Goal: Information Seeking & Learning: Check status

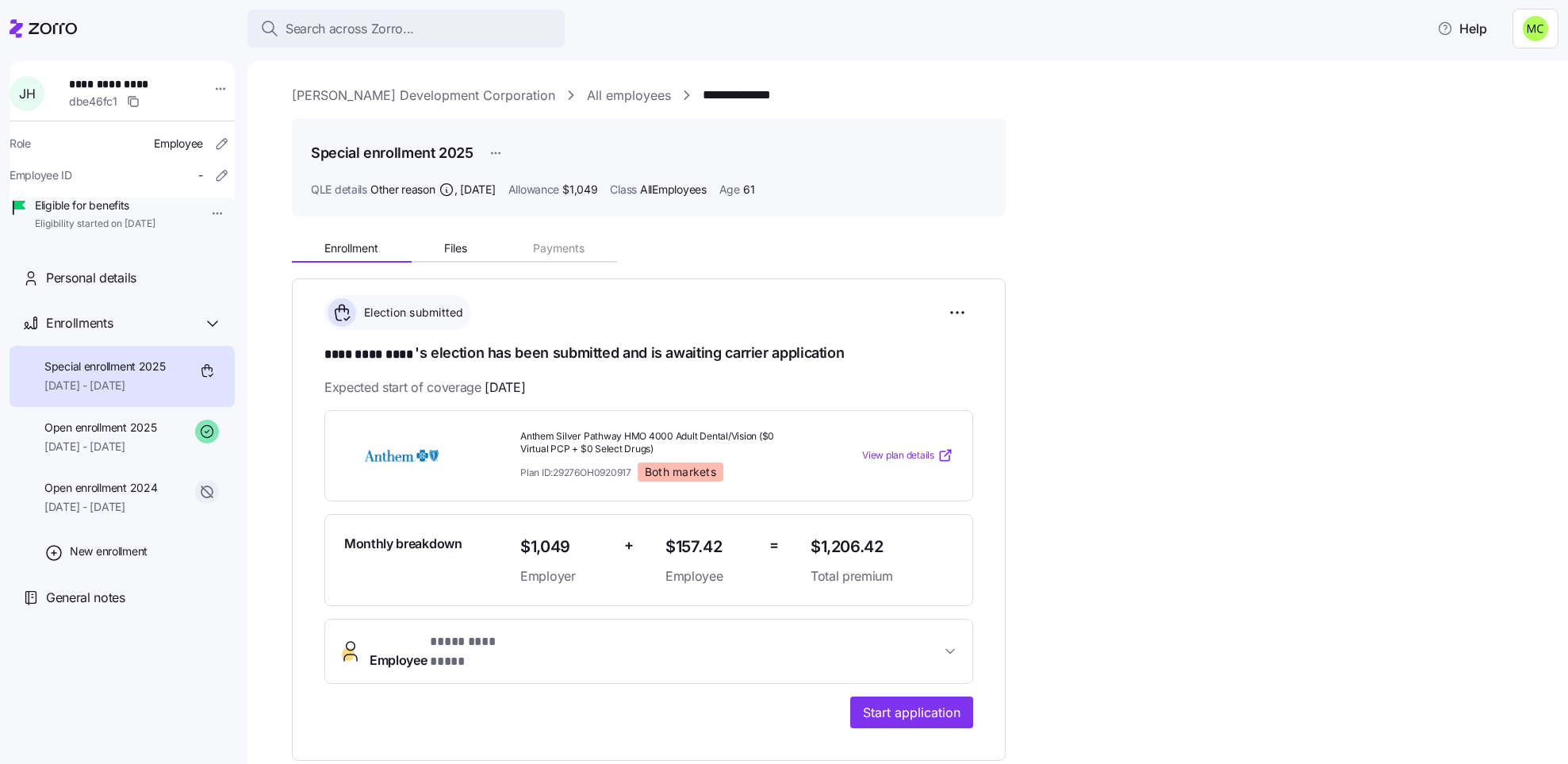
scroll to position [226, 0]
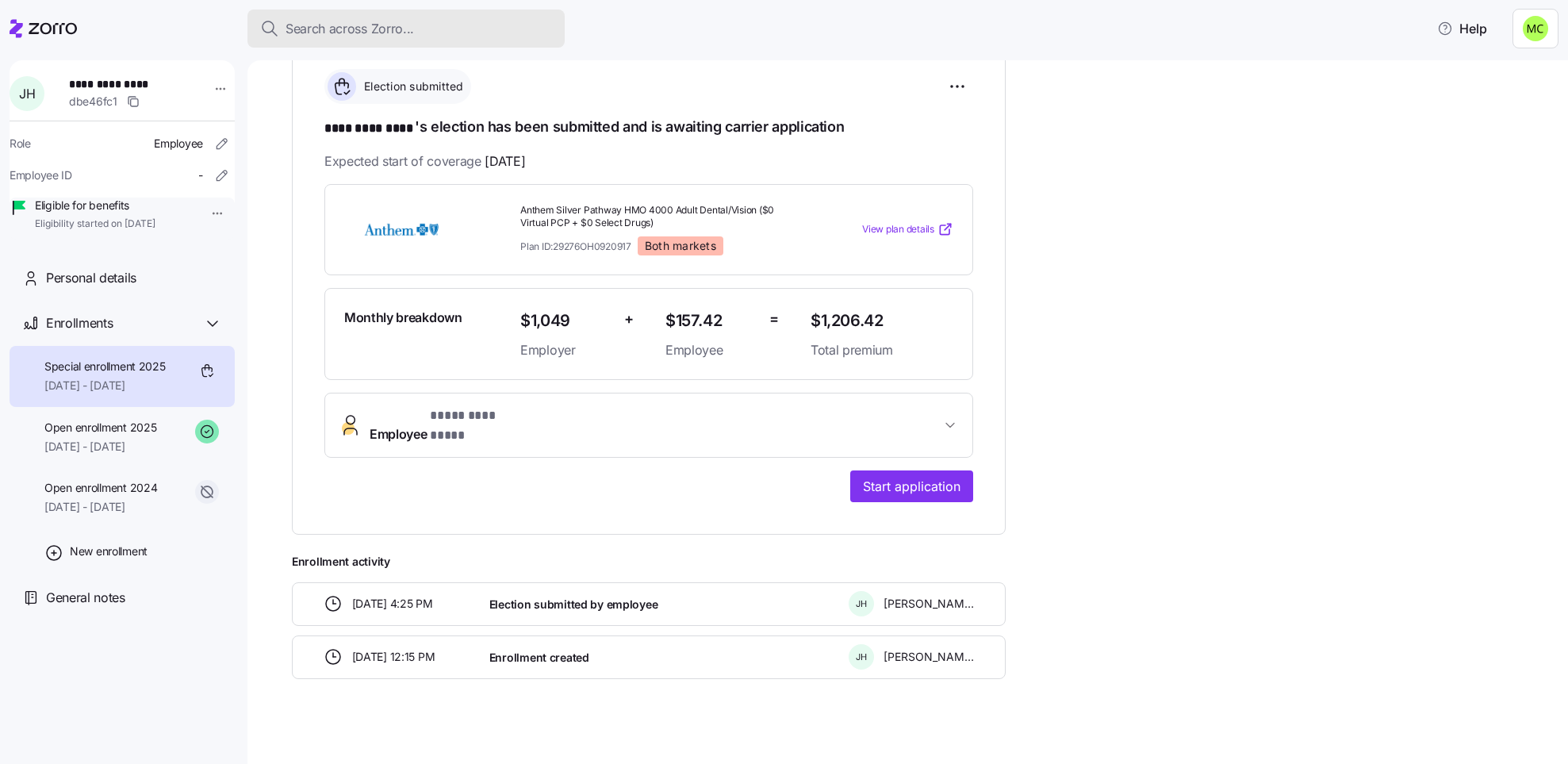
click at [367, 23] on span "Search across Zorro..." at bounding box center [350, 29] width 128 height 20
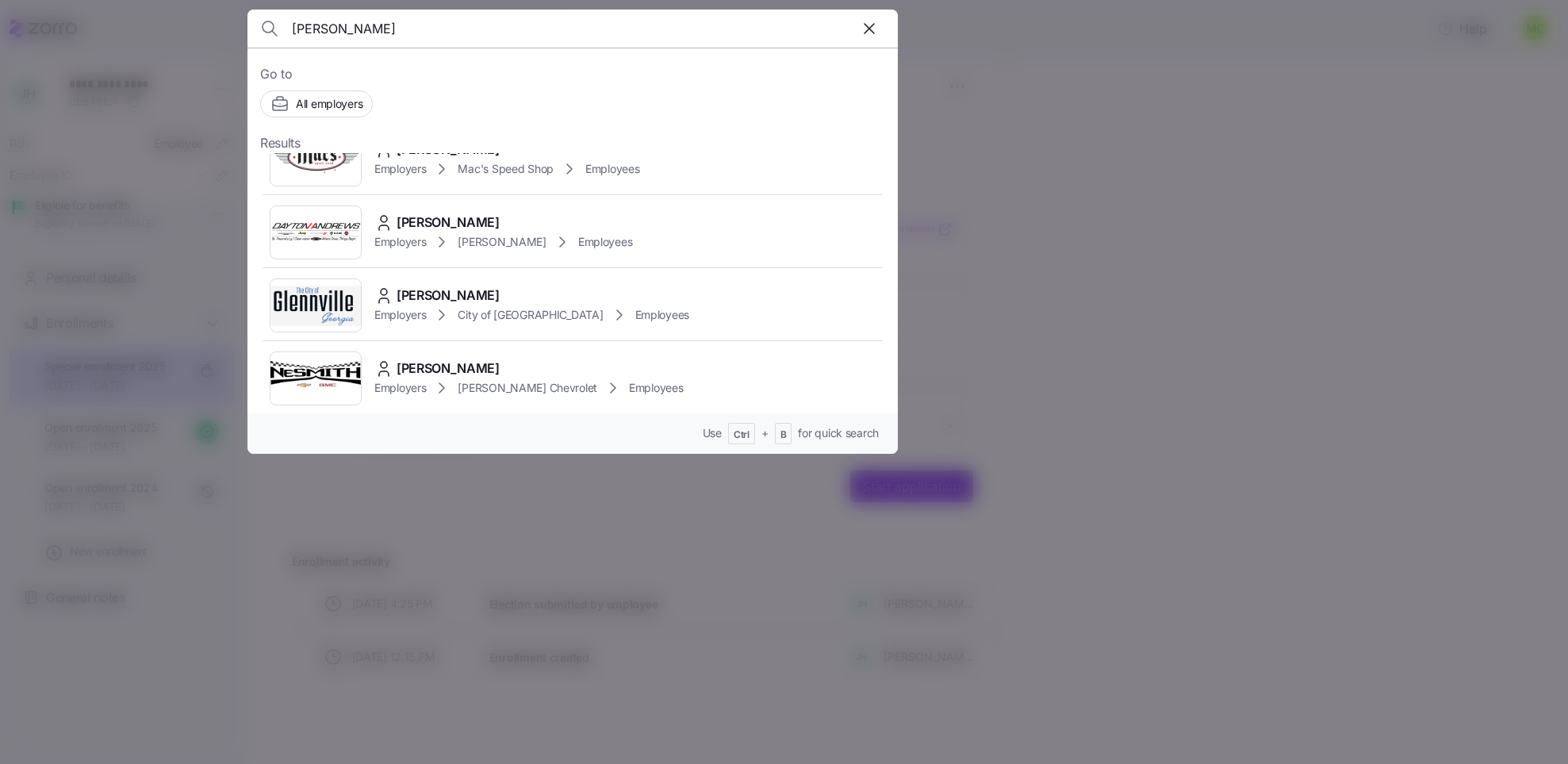
scroll to position [952, 0]
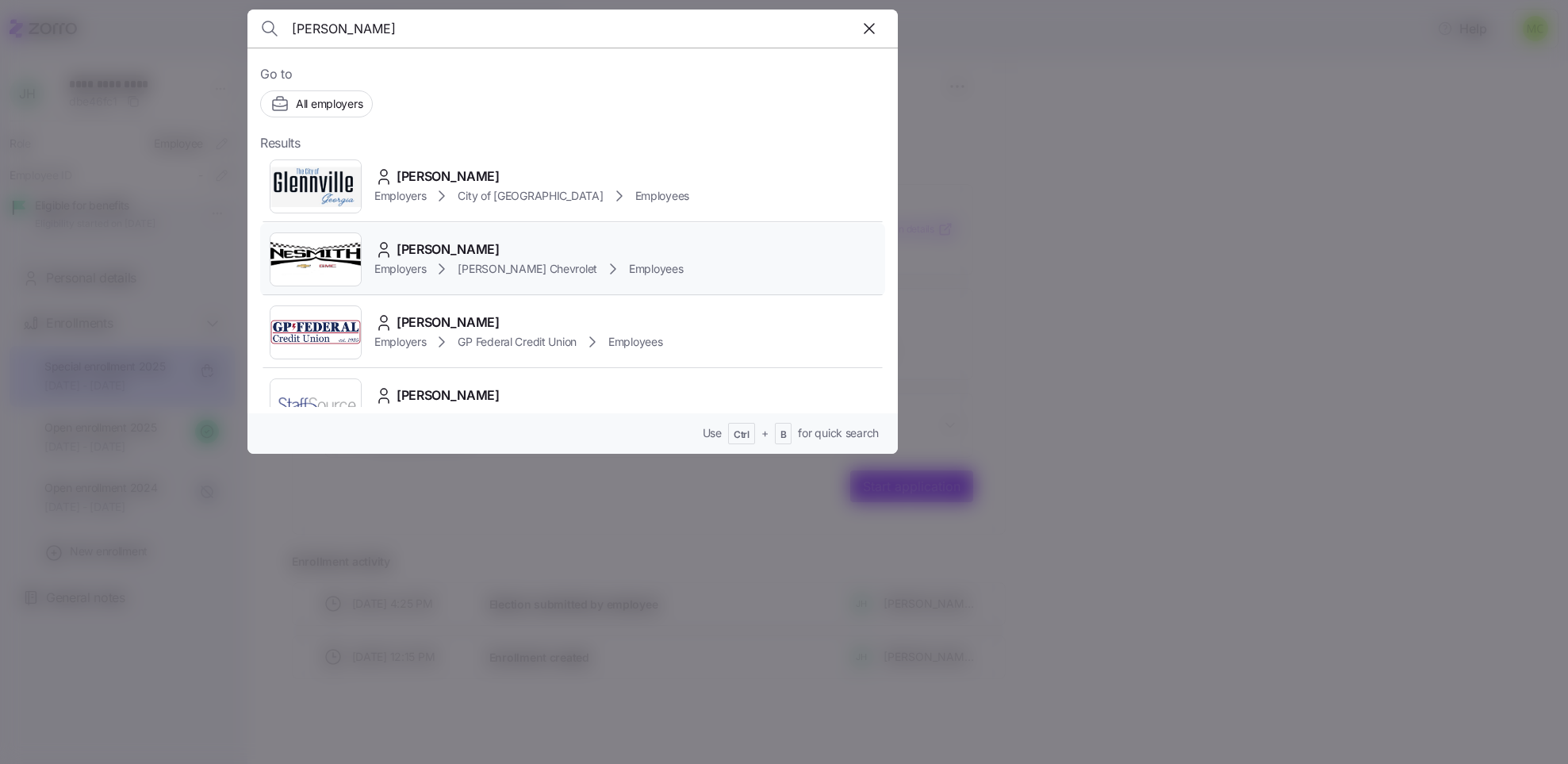
type input "[PERSON_NAME]"
click at [440, 290] on div "[PERSON_NAME] Employers [PERSON_NAME] Chevrolet Employees" at bounding box center [573, 259] width 625 height 73
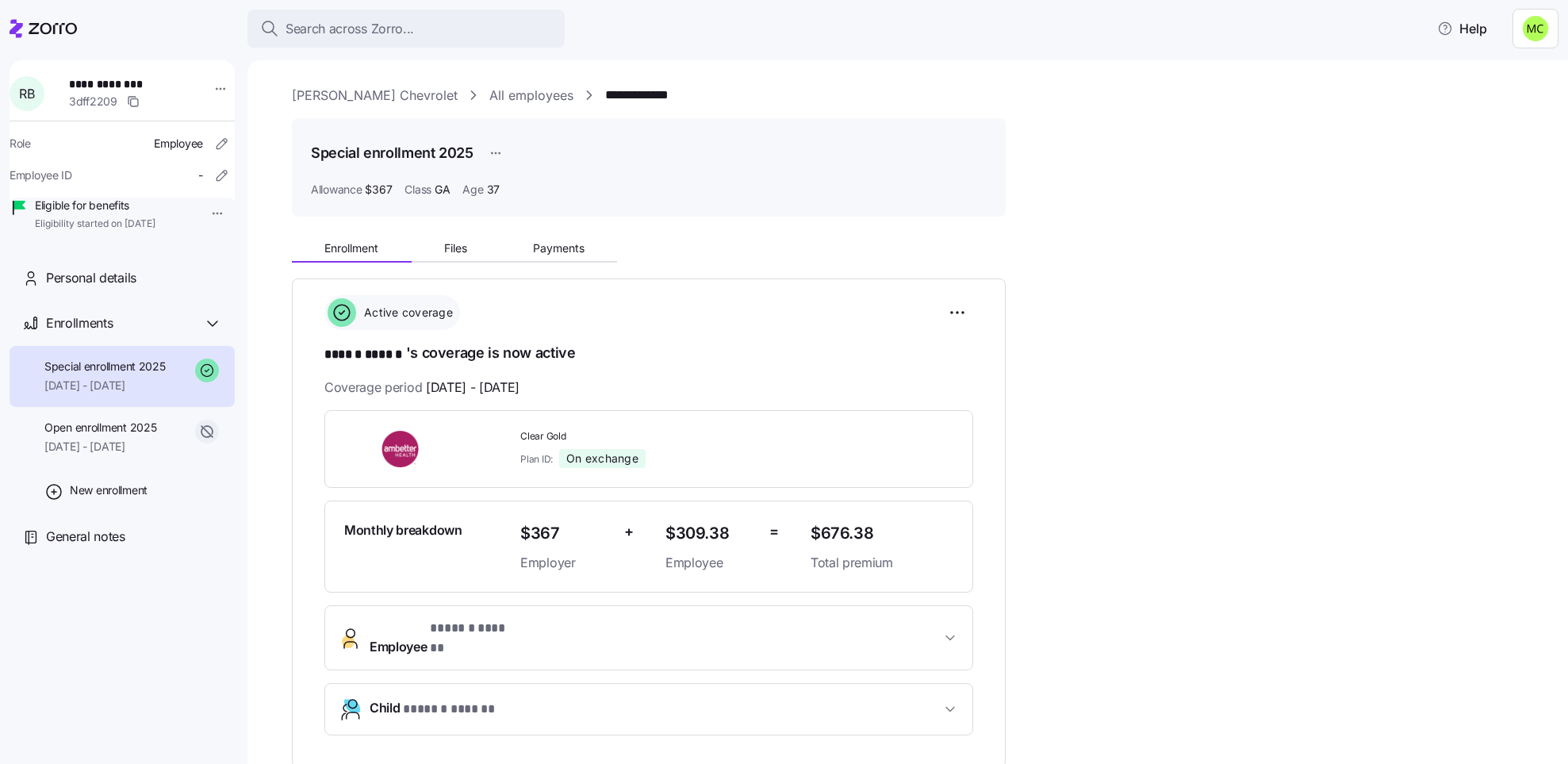
click at [624, 634] on span "Employee * ****** ****** *" at bounding box center [655, 638] width 571 height 38
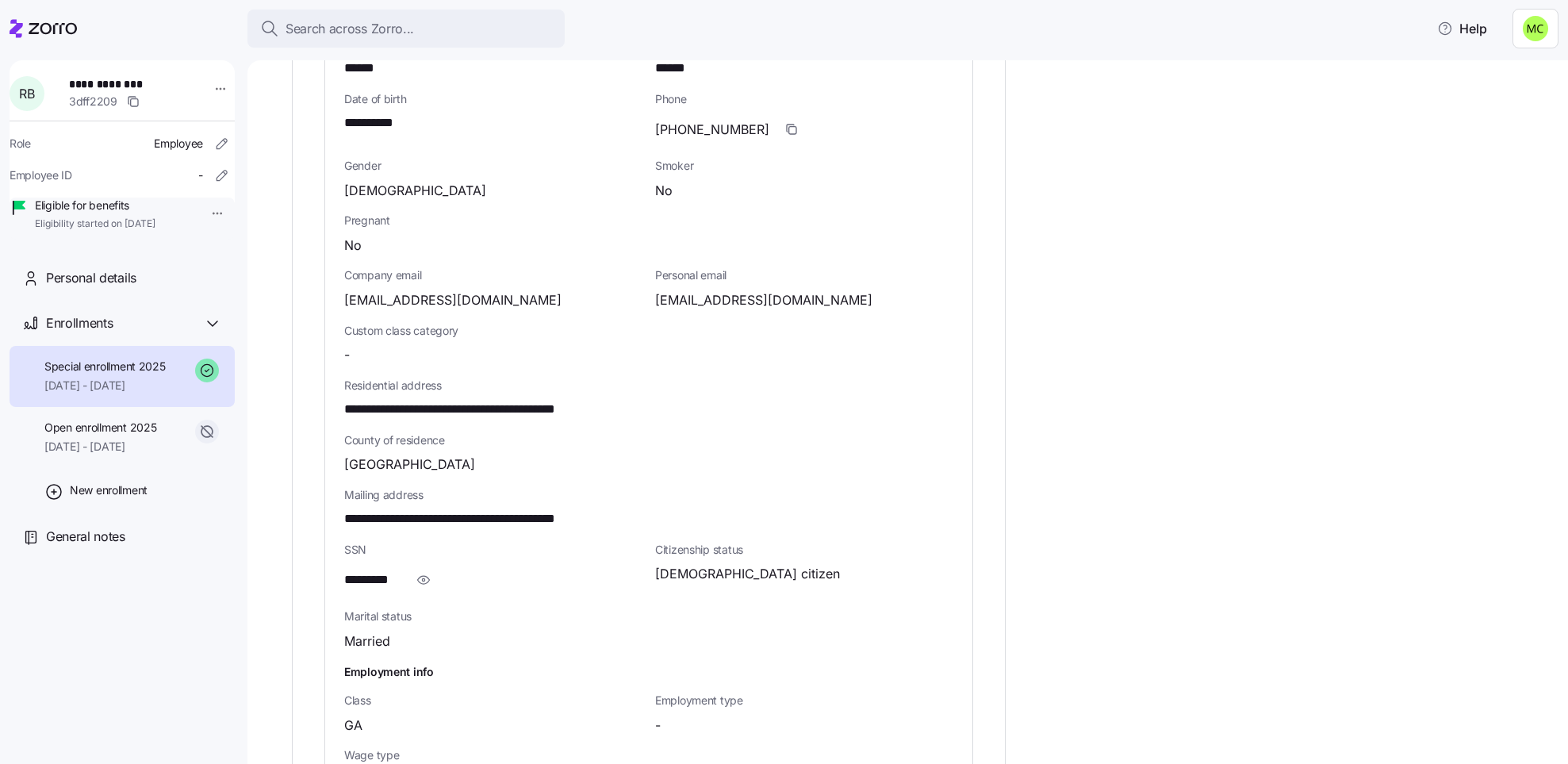
scroll to position [714, 0]
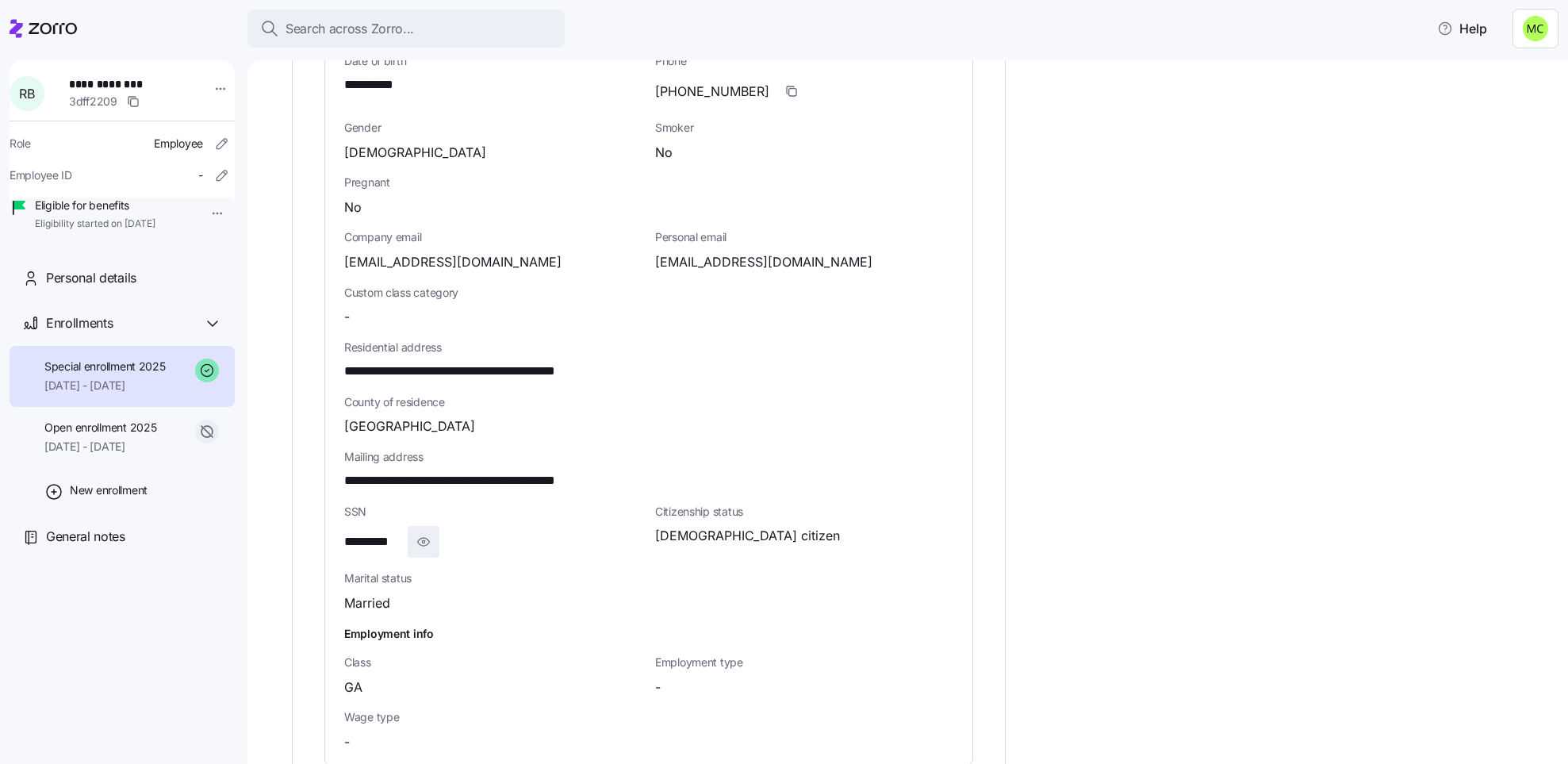
click at [425, 533] on icon "button" at bounding box center [424, 542] width 16 height 19
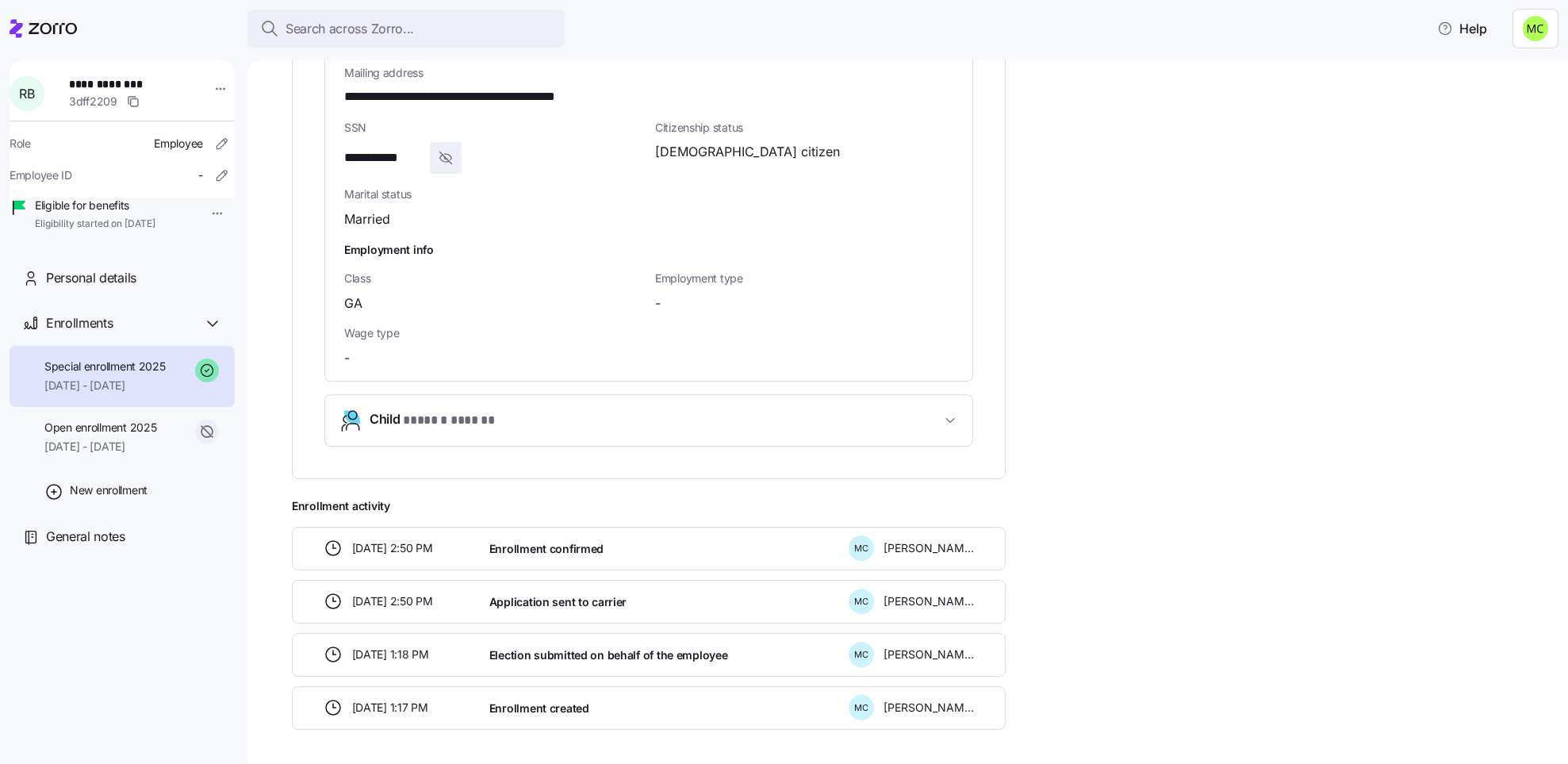
scroll to position [1151, 0]
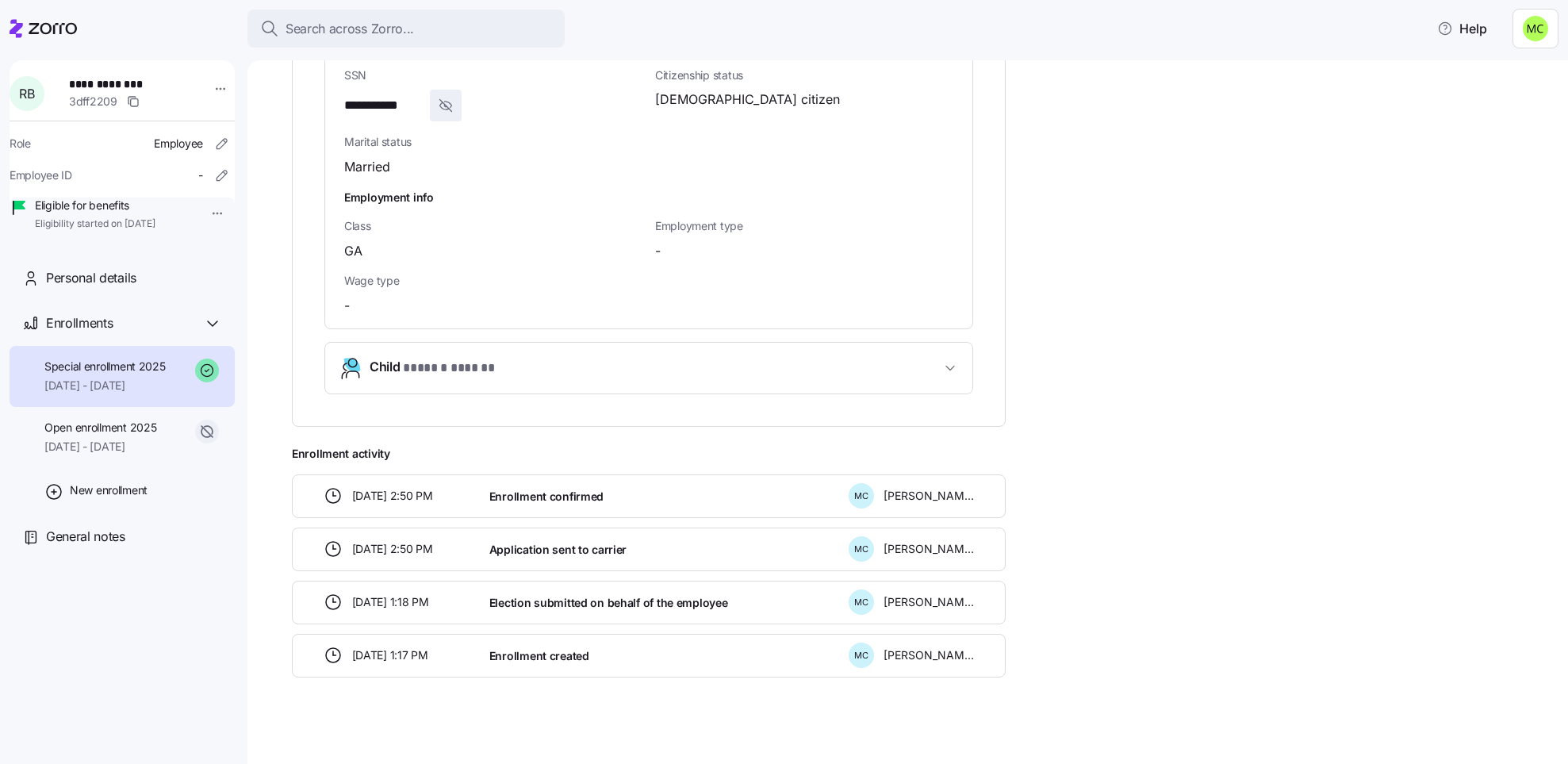
click at [453, 359] on span "* ****** ****** *" at bounding box center [449, 369] width 92 height 20
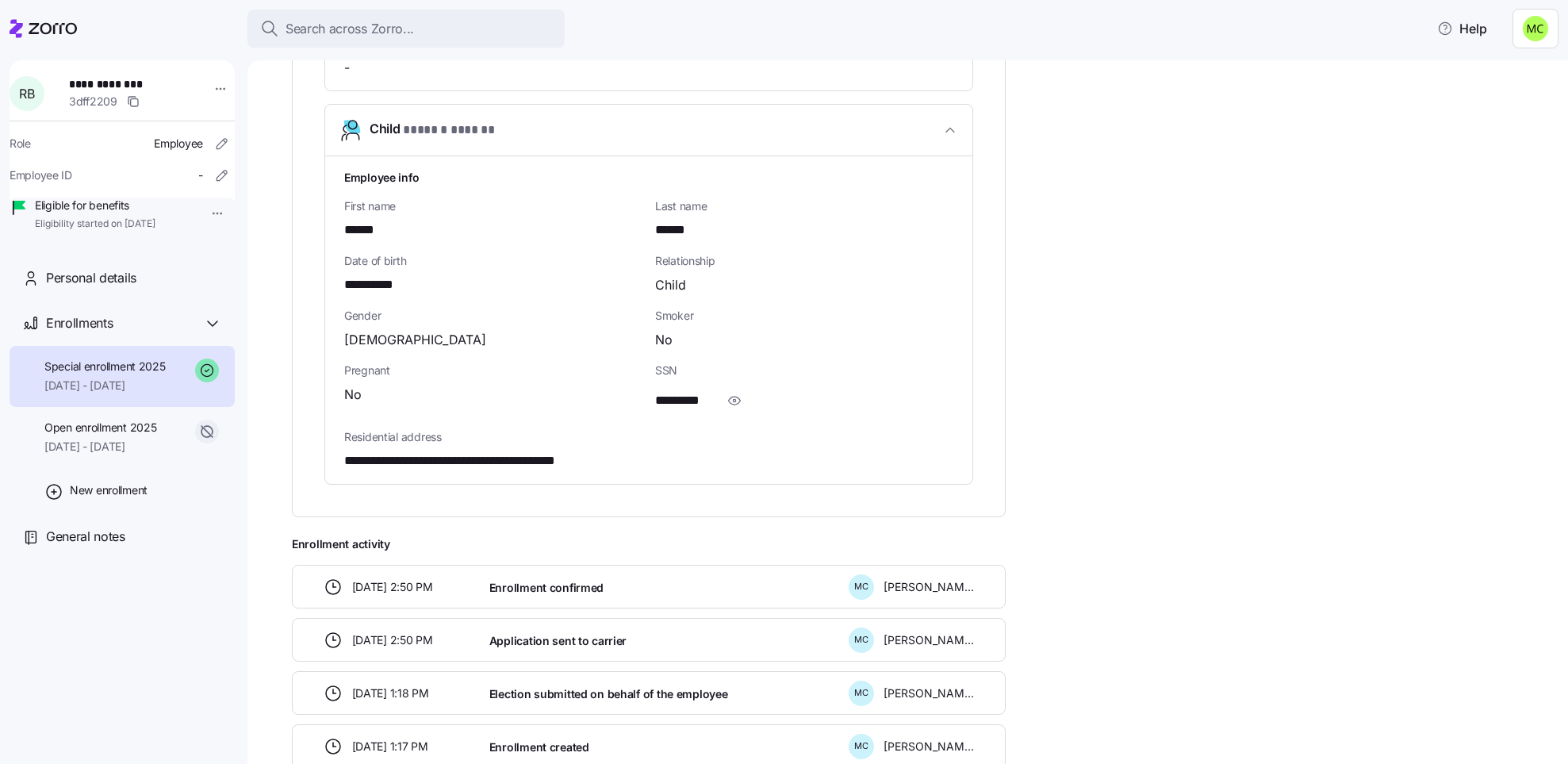
scroll to position [1481, 0]
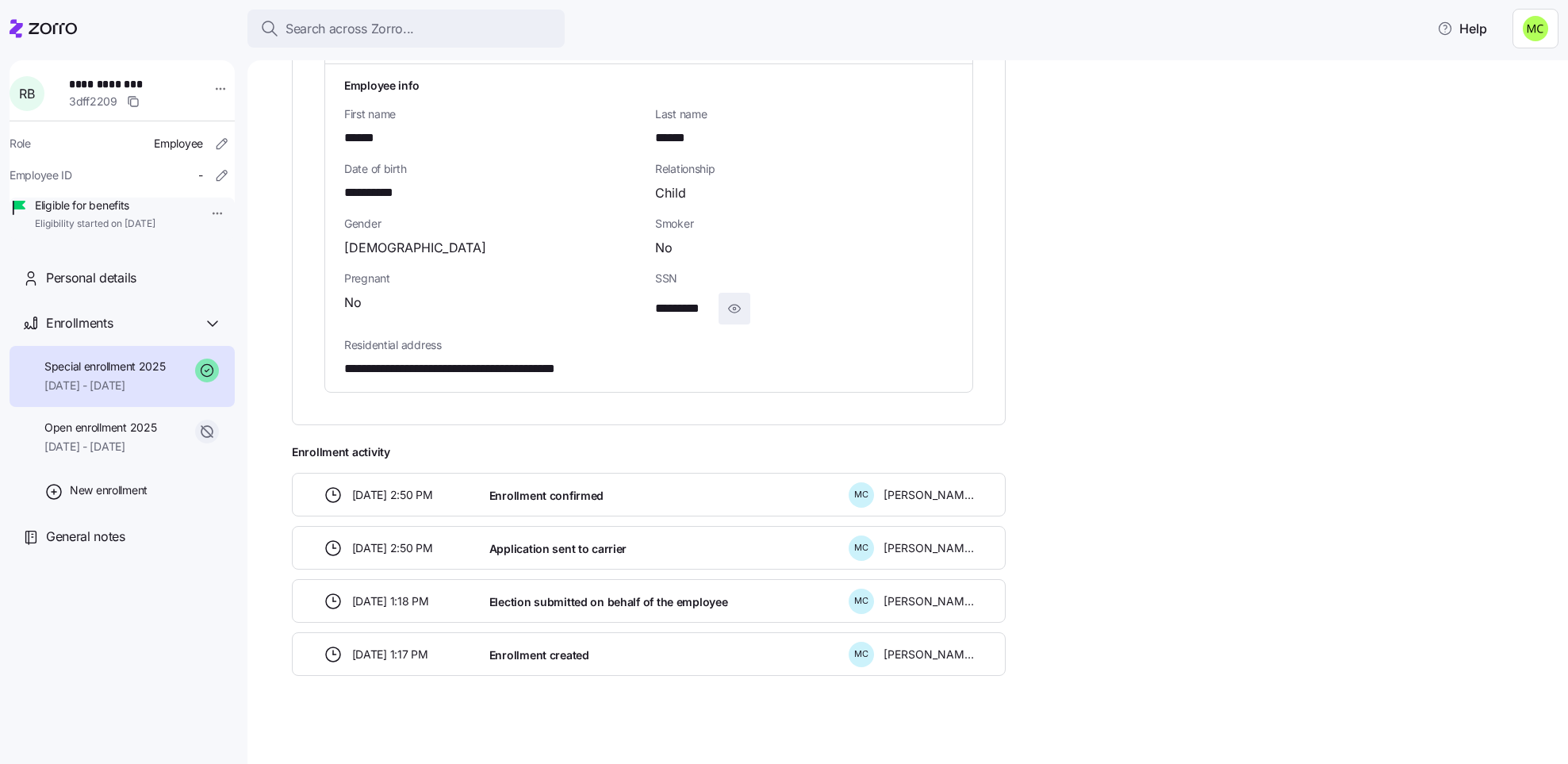
click at [736, 299] on icon "button" at bounding box center [735, 308] width 16 height 19
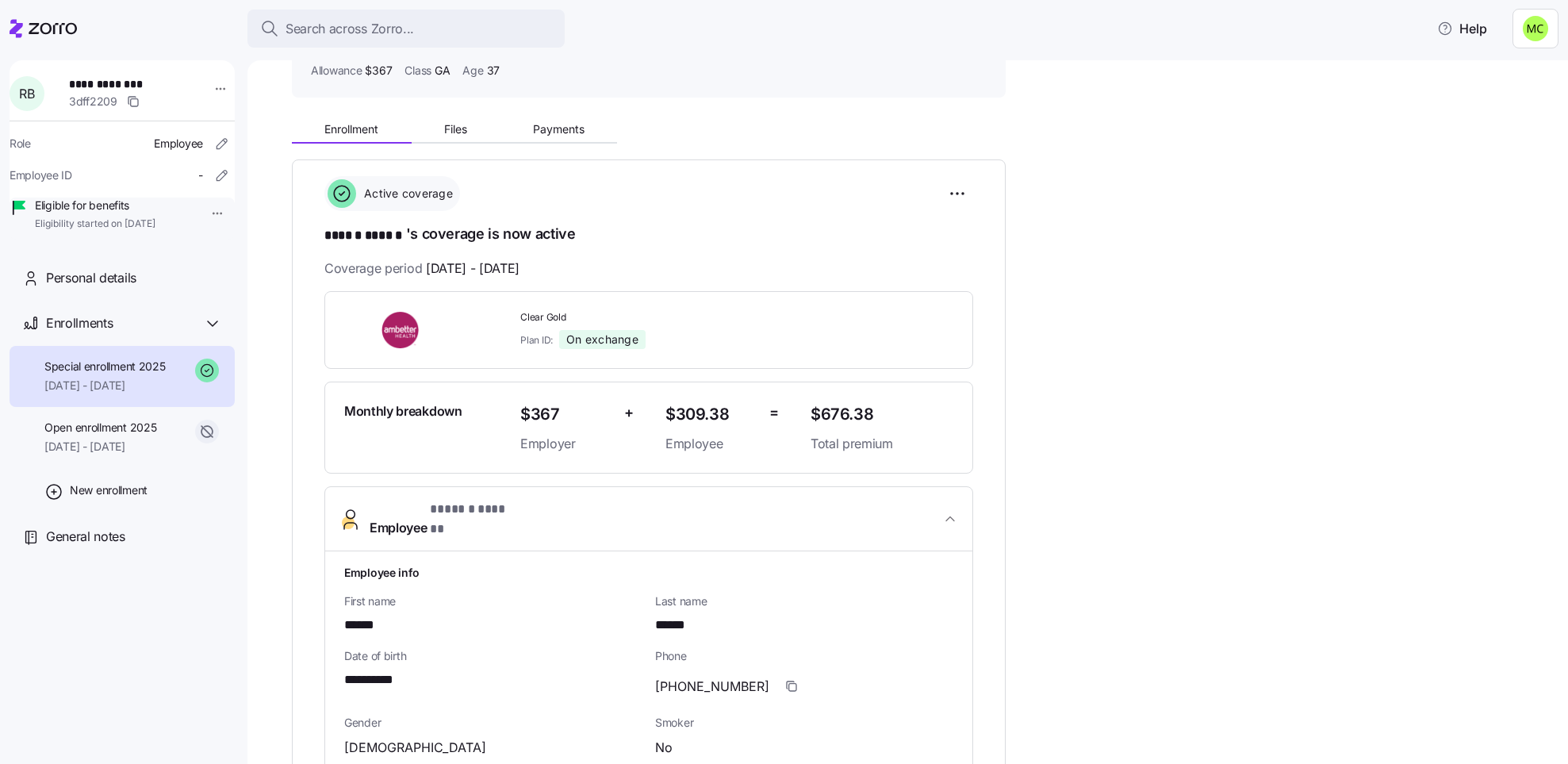
scroll to position [0, 0]
